Goal: Participate in discussion: Engage in conversation with other users on a specific topic

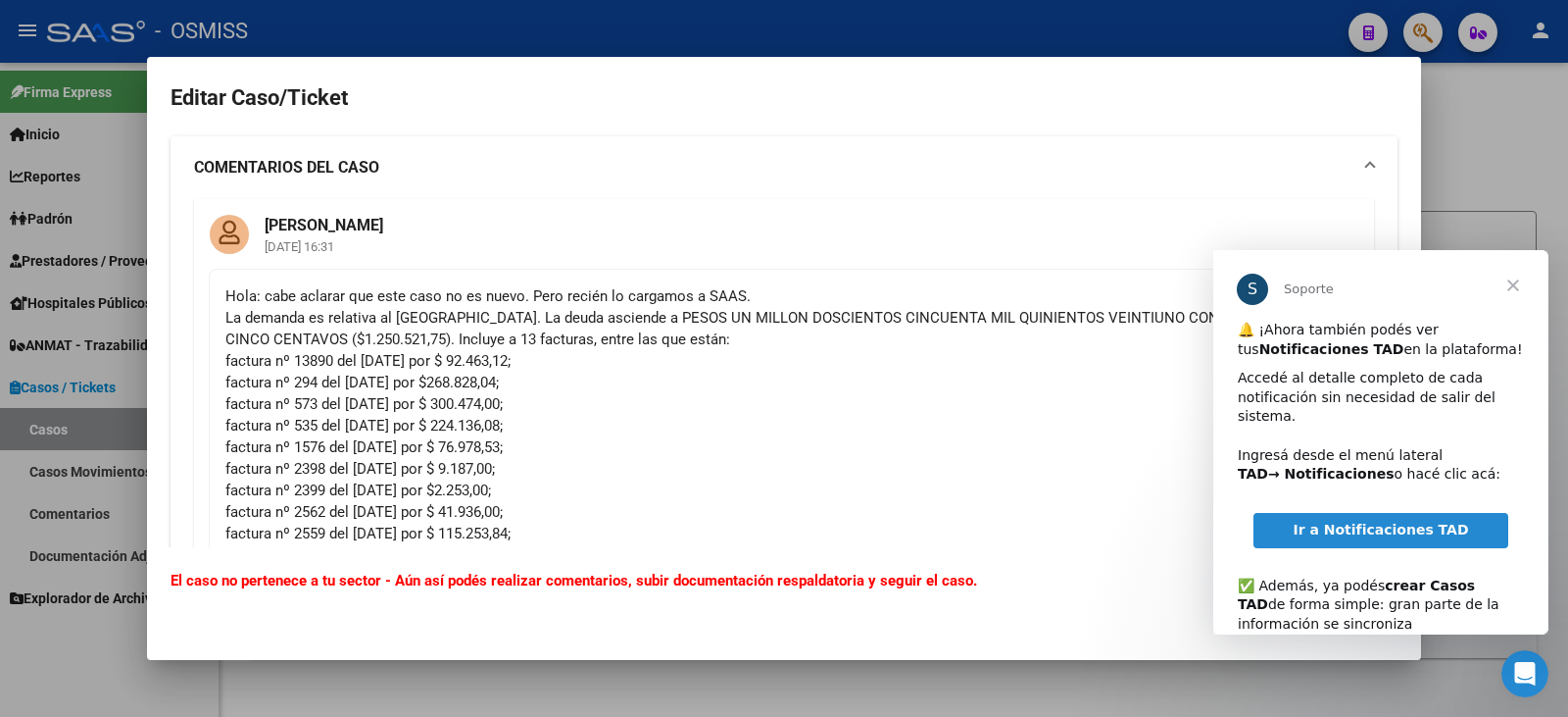
click at [1520, 283] on span "Cerrar" at bounding box center [1513, 285] width 71 height 71
click at [1514, 279] on span "Cerrar" at bounding box center [1513, 285] width 71 height 71
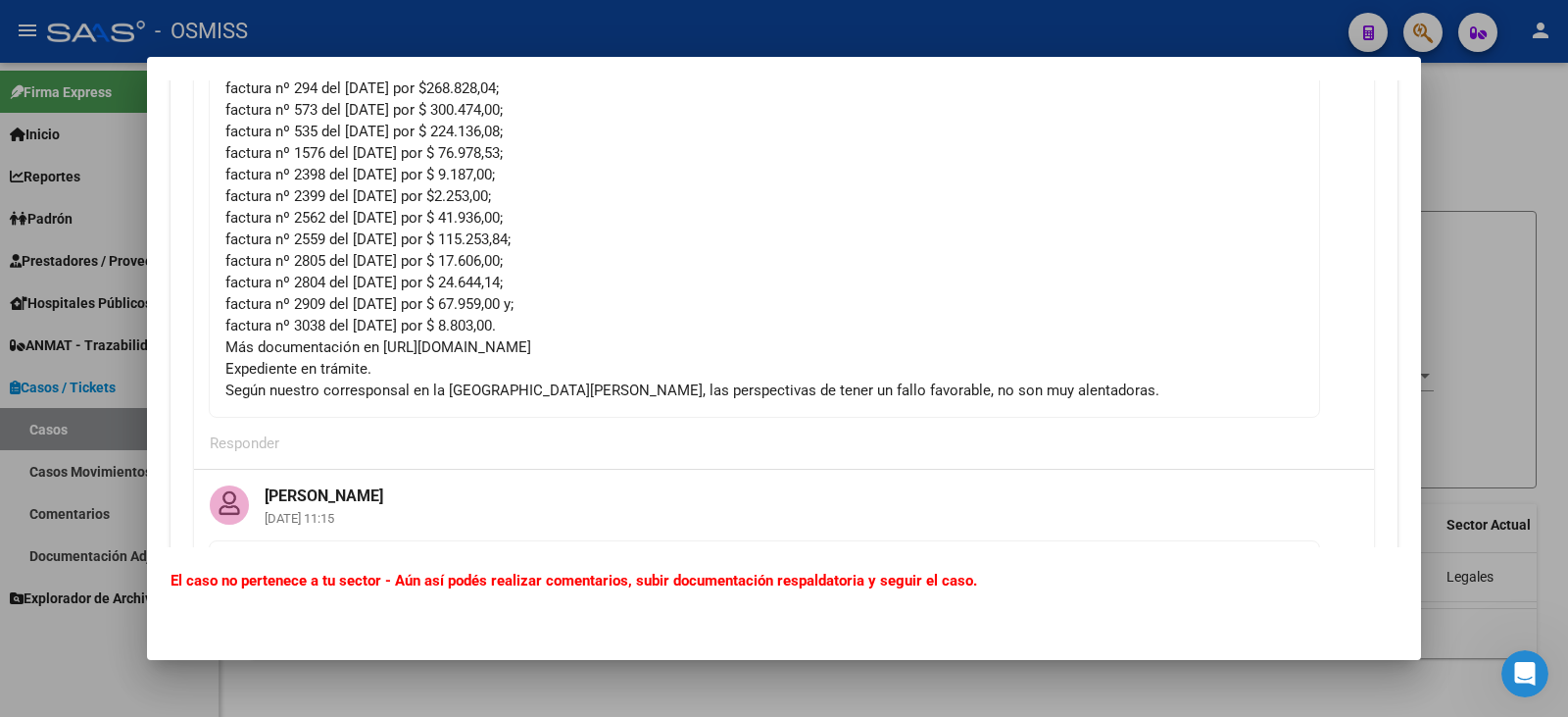
scroll to position [196, 0]
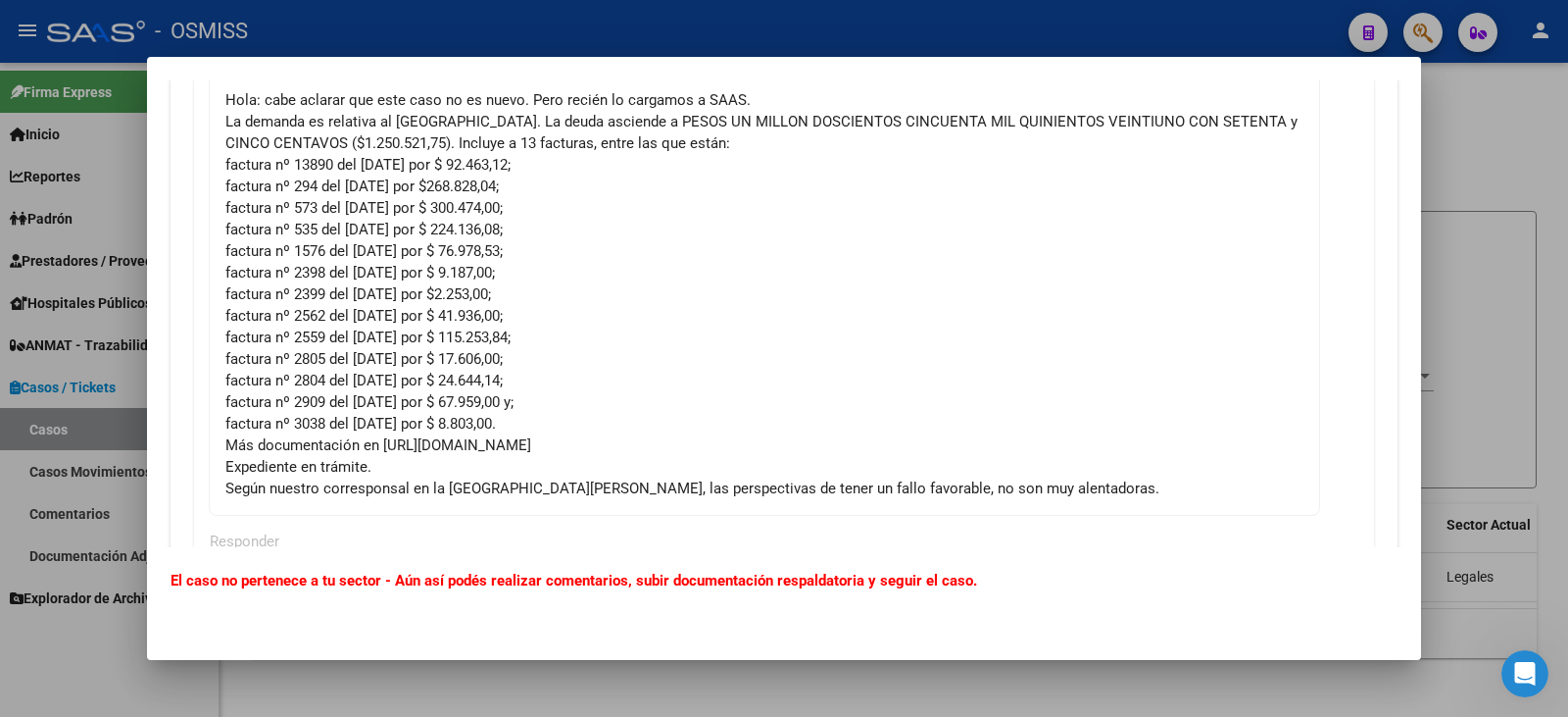
click at [1147, 249] on div "Hola: cabe aclarar que este caso no es nuevo. Pero recién lo cargamos a SAAS. L…" at bounding box center [765, 294] width 1078 height 410
click at [989, 693] on div at bounding box center [784, 358] width 1568 height 717
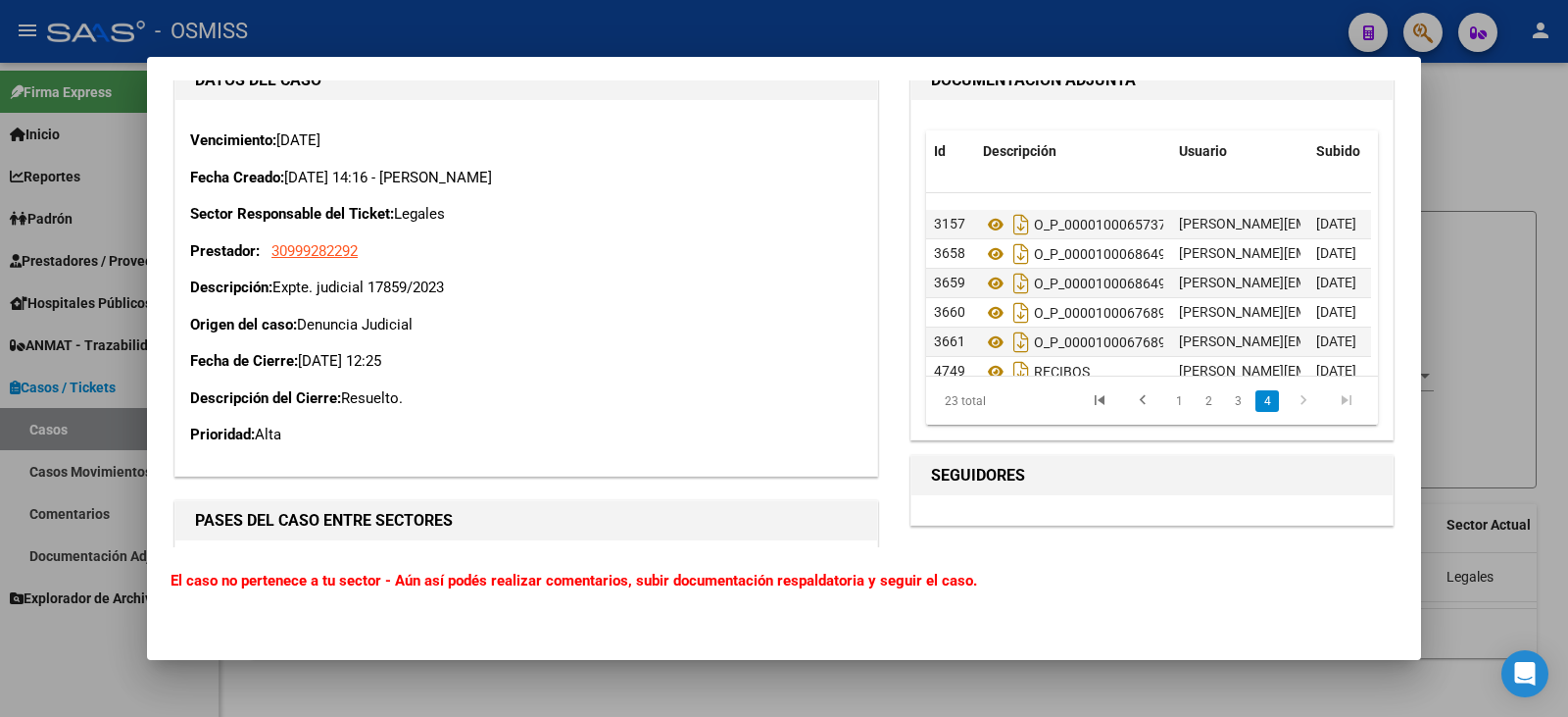
scroll to position [516, 0]
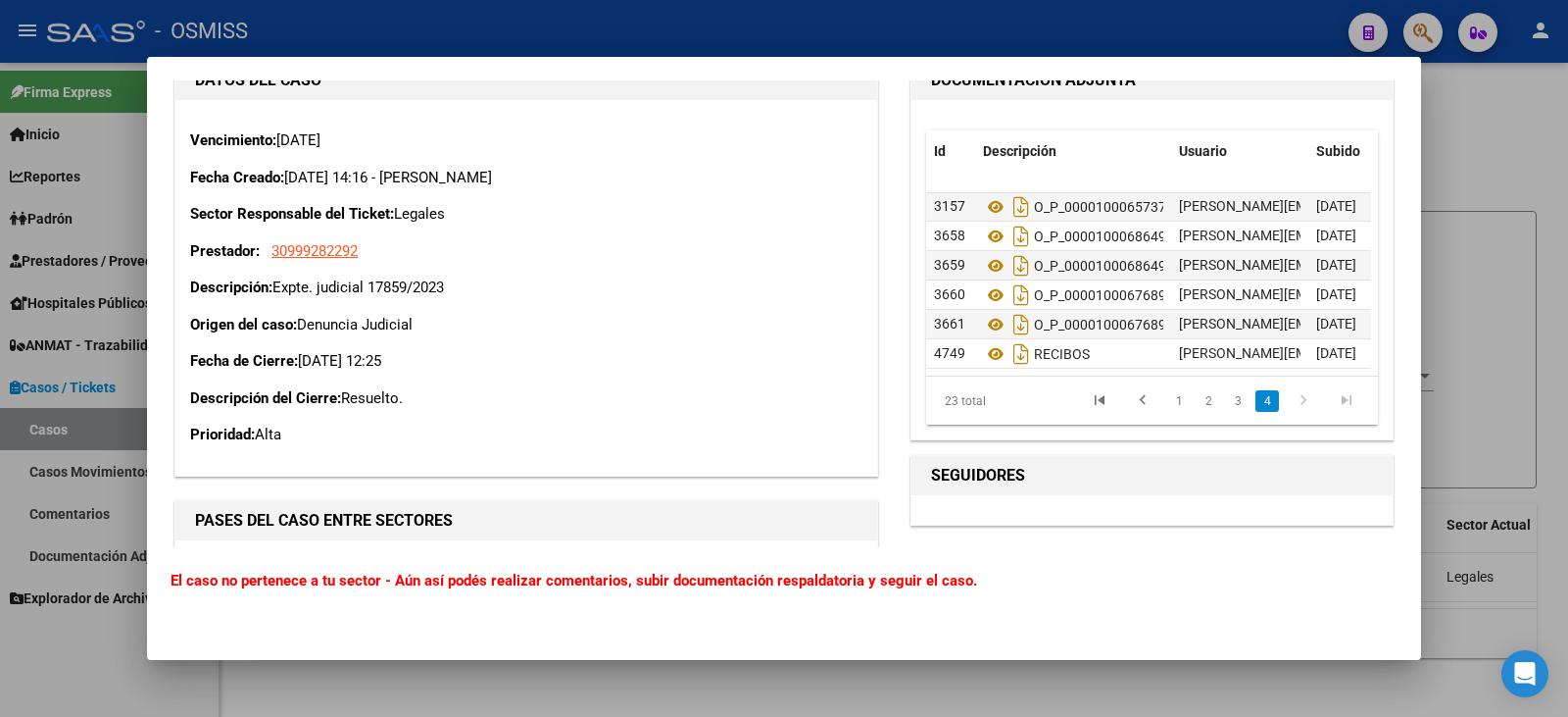
click at [1519, 180] on div at bounding box center [784, 358] width 1568 height 717
